Goal: Transaction & Acquisition: Purchase product/service

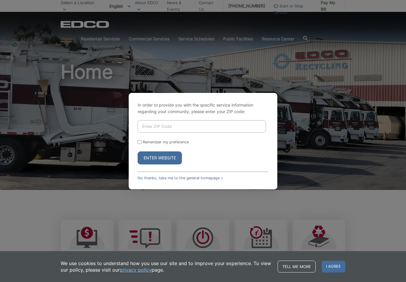
click at [165, 128] on input "Enter ZIP Code" at bounding box center [201, 126] width 128 height 12
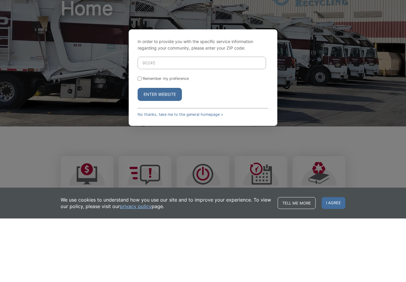
type input "90245"
click at [171, 151] on button "Enter Website" at bounding box center [159, 157] width 44 height 13
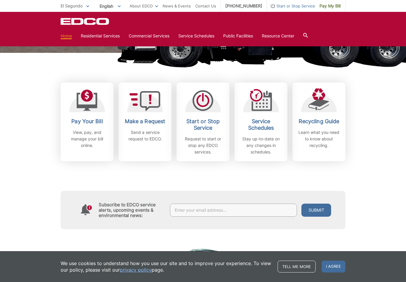
scroll to position [138, 0]
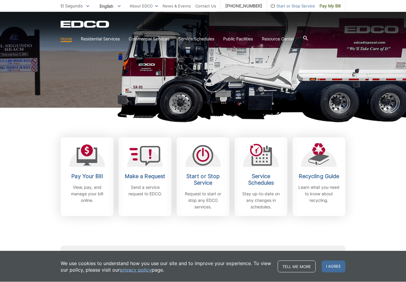
scroll to position [90, 0]
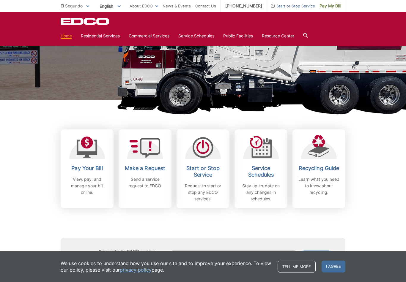
click at [81, 167] on h2 "Pay Your Bill" at bounding box center [87, 168] width 44 height 7
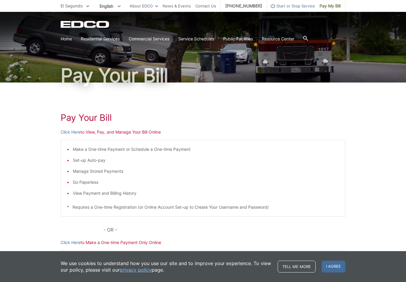
scroll to position [21, 0]
click at [176, 152] on li "Make a One-time Payment or Schedule a One-time Payment" at bounding box center [206, 149] width 266 height 7
click at [168, 149] on li "Make a One-time Payment or Schedule a One-time Payment" at bounding box center [206, 149] width 266 height 7
click at [69, 134] on link "Click Here" at bounding box center [71, 132] width 20 height 7
